Goal: Information Seeking & Learning: Learn about a topic

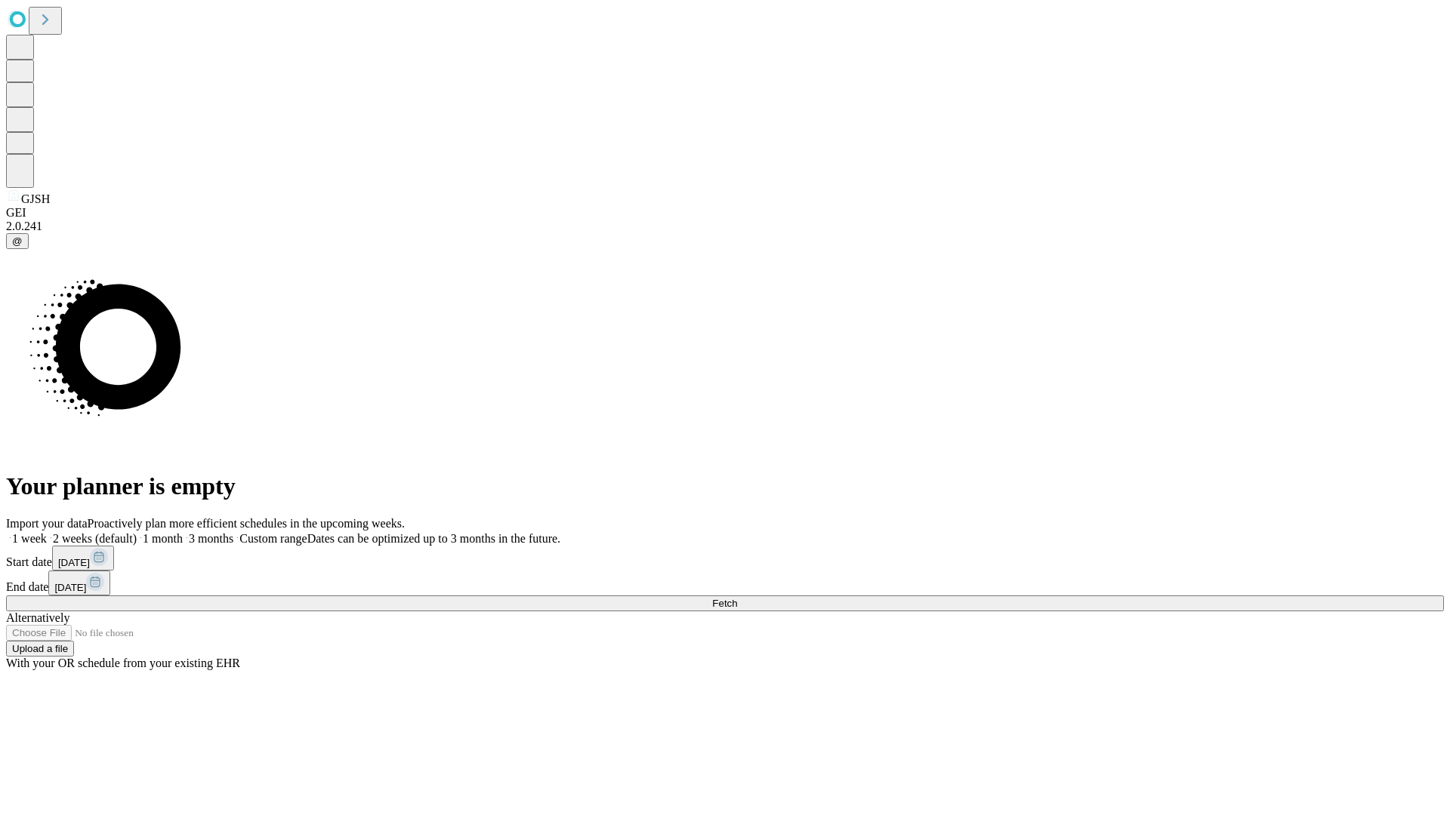
click at [737, 598] on span "Fetch" at bounding box center [724, 603] width 25 height 11
